Goal: Transaction & Acquisition: Purchase product/service

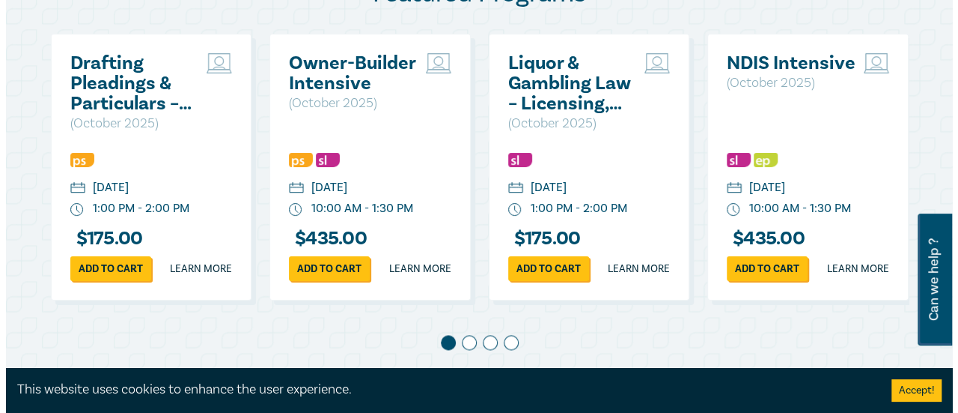
scroll to position [824, 0]
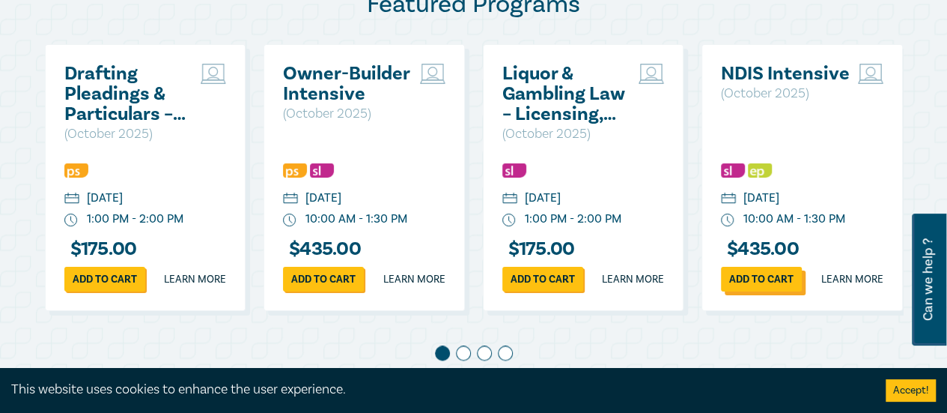
click at [764, 291] on link "Add to cart" at bounding box center [761, 279] width 81 height 25
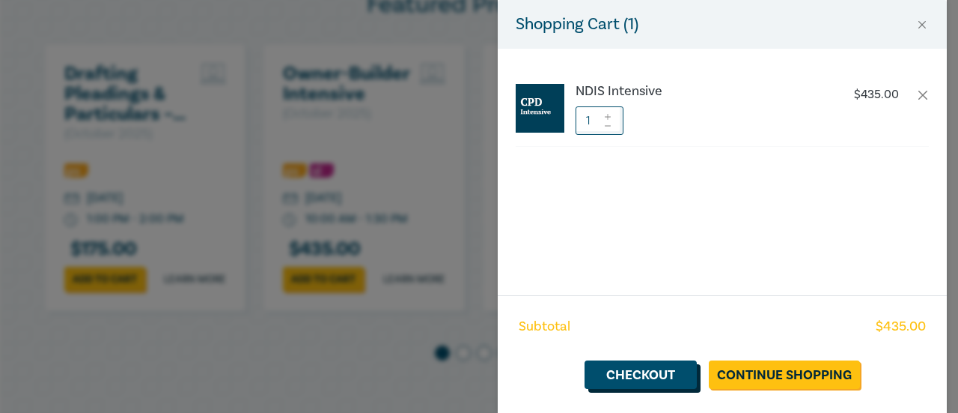
click at [653, 375] on link "Checkout" at bounding box center [641, 374] width 112 height 28
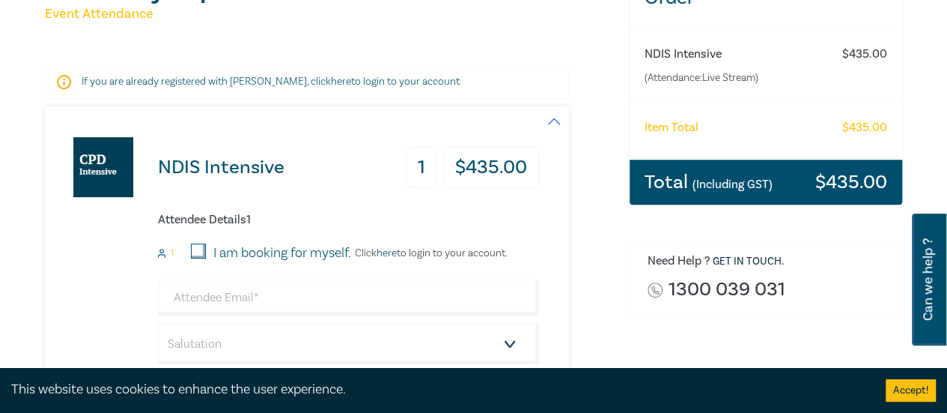
scroll to position [225, 0]
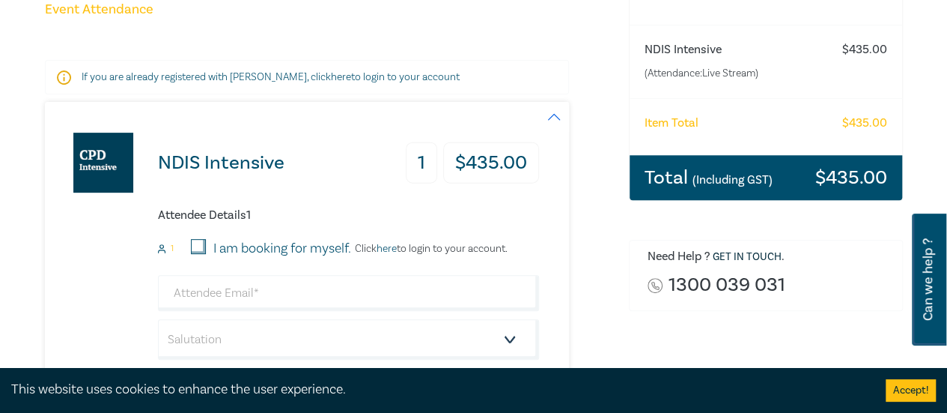
click at [198, 245] on input "I am booking for myself." at bounding box center [198, 246] width 15 height 15
checkbox input "true"
click at [231, 298] on input "email" at bounding box center [348, 293] width 381 height 36
type input "[EMAIL_ADDRESS][DOMAIN_NAME]"
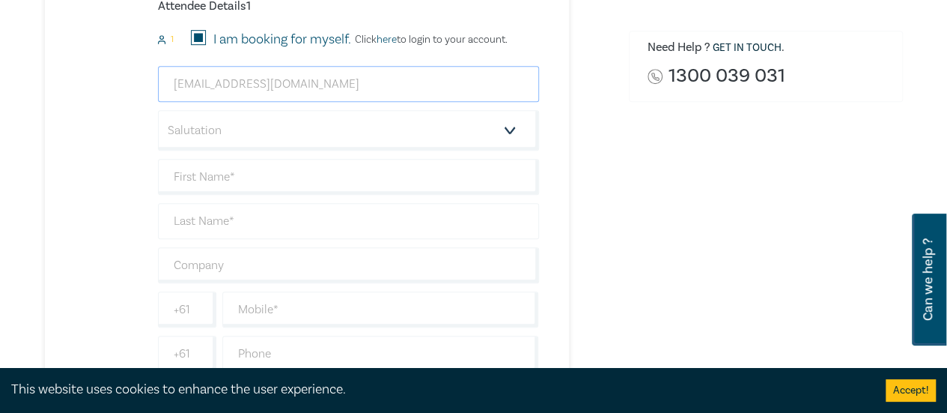
scroll to position [449, 0]
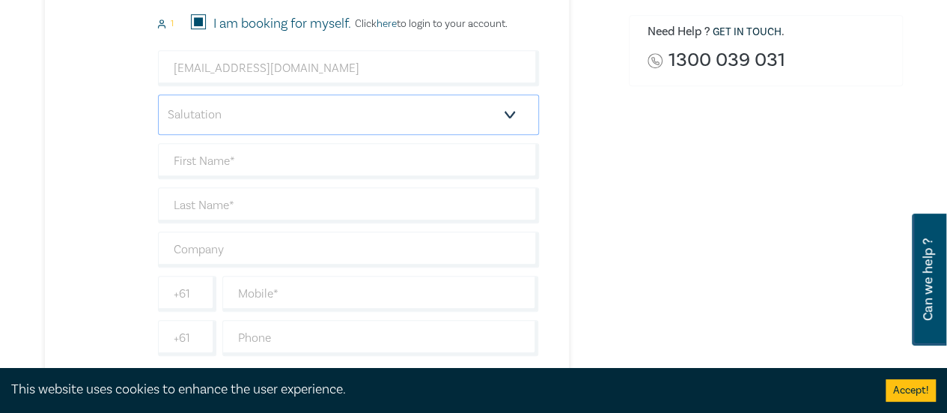
click at [509, 112] on select "Salutation Mr. Mrs. Ms. Miss Dr. Prof. Other" at bounding box center [348, 114] width 381 height 40
select select "Dr."
click at [158, 94] on select "Salutation Mr. Mrs. Ms. Miss Dr. Prof. Other" at bounding box center [348, 114] width 381 height 40
click at [224, 156] on input "text" at bounding box center [348, 161] width 381 height 36
type input "[PERSON_NAME]"
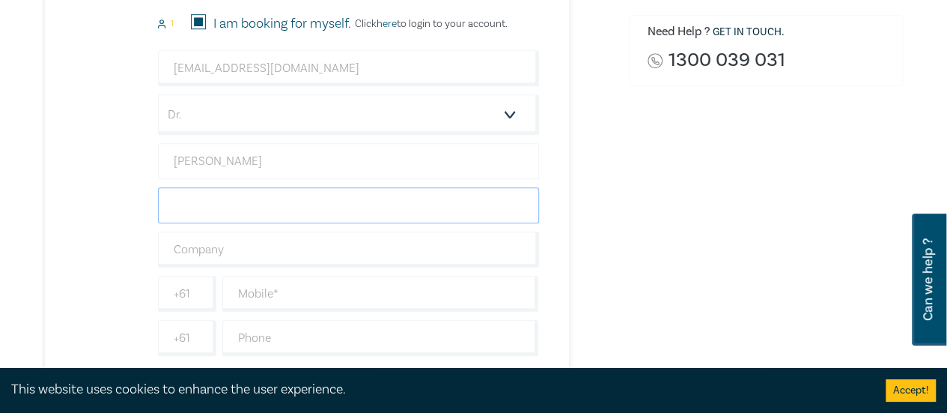
type input "[PERSON_NAME]"
type input "0481366128"
type input "[GEOGRAPHIC_DATA]"
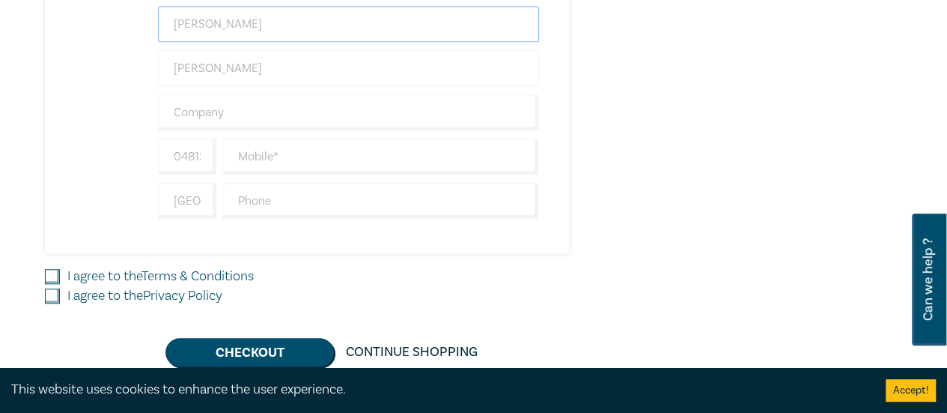
scroll to position [599, 0]
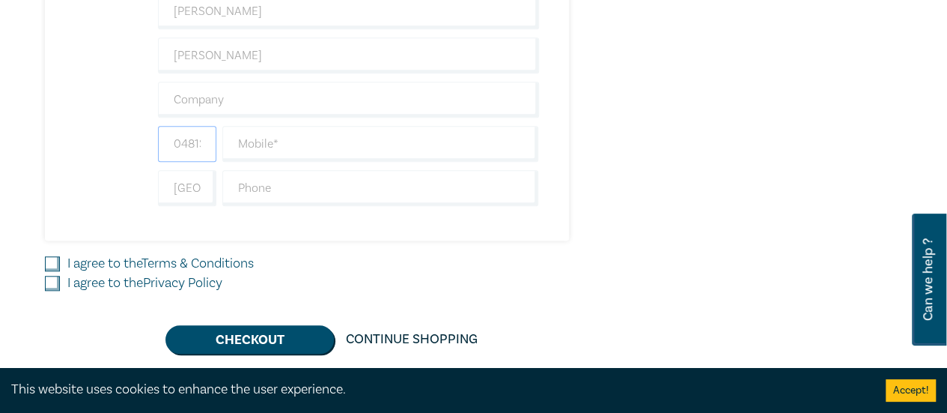
click at [188, 147] on input "0481366128" at bounding box center [187, 144] width 58 height 36
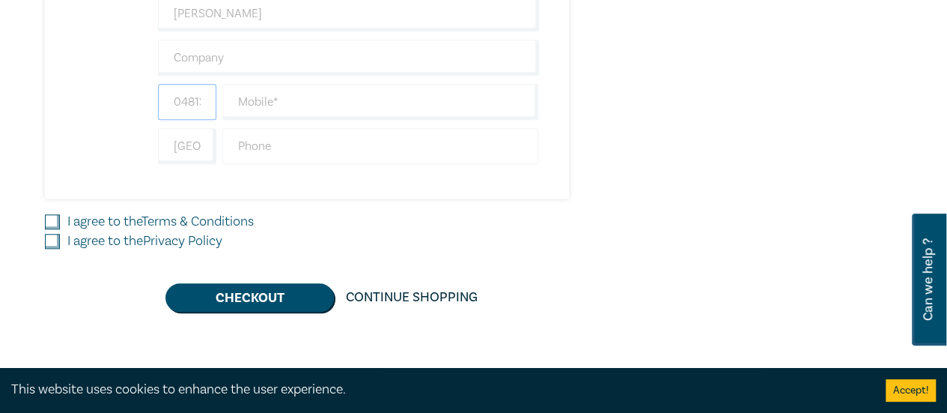
scroll to position [674, 0]
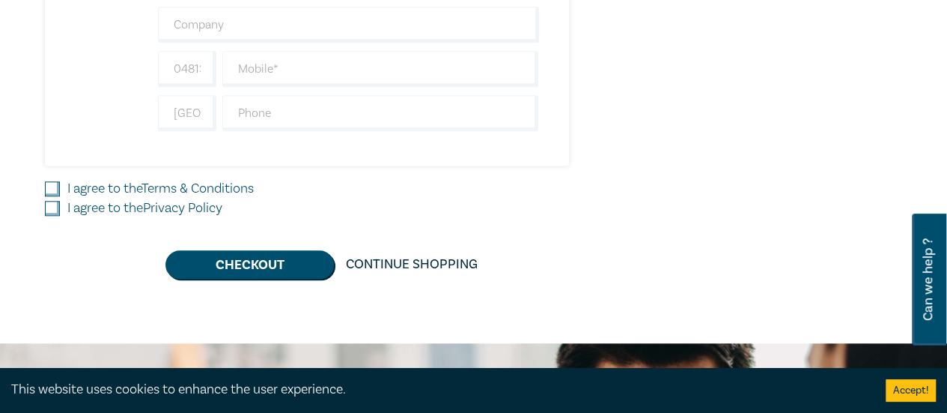
click at [403, 201] on div "I agree to the Privacy Policy" at bounding box center [328, 207] width 566 height 19
click at [55, 182] on input "I agree to the Terms & Conditions" at bounding box center [52, 188] width 15 height 15
checkbox input "true"
click at [49, 201] on input "I agree to the Privacy Policy" at bounding box center [52, 208] width 15 height 15
checkbox input "true"
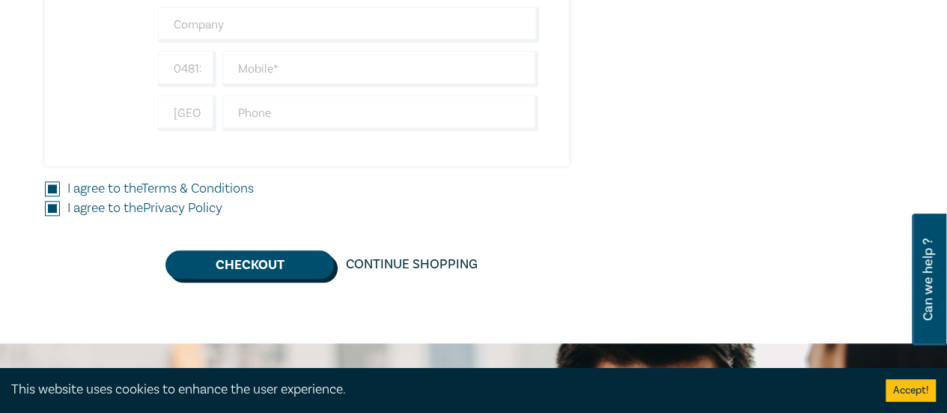
click at [237, 255] on button "Checkout" at bounding box center [249, 264] width 168 height 28
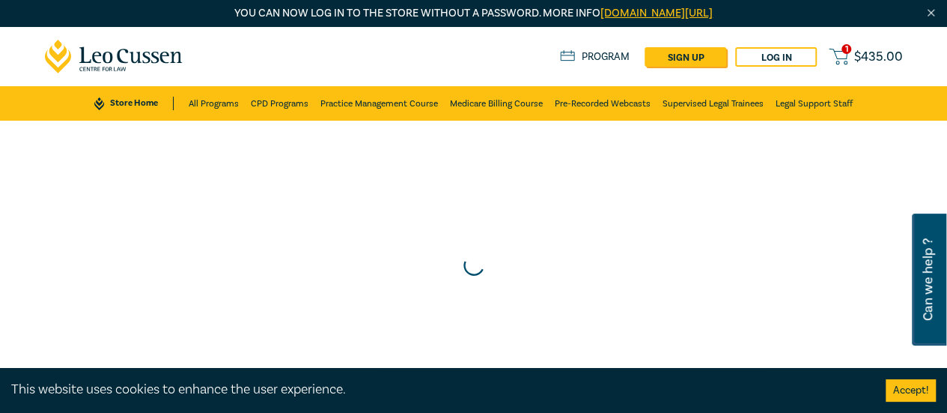
scroll to position [0, 0]
